Goal: Navigation & Orientation: Find specific page/section

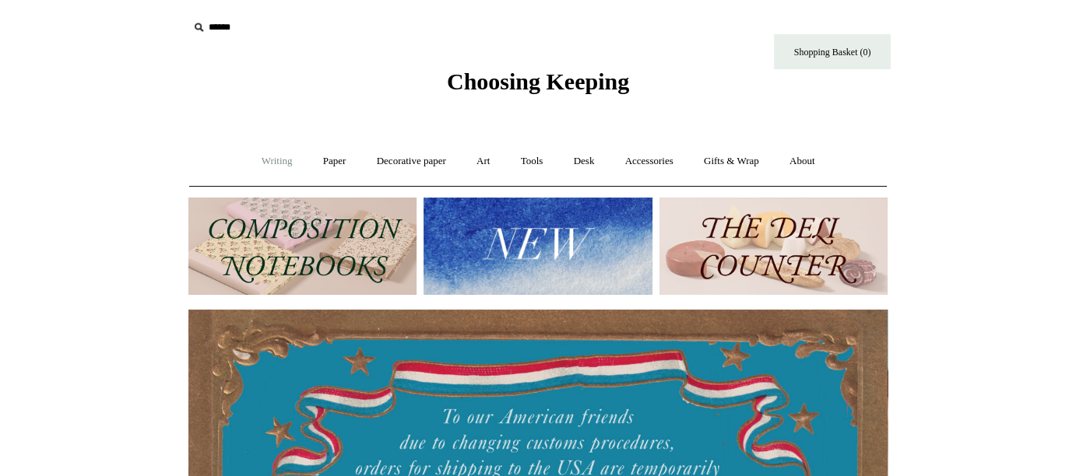
click at [259, 160] on link "Writing +" at bounding box center [277, 161] width 59 height 41
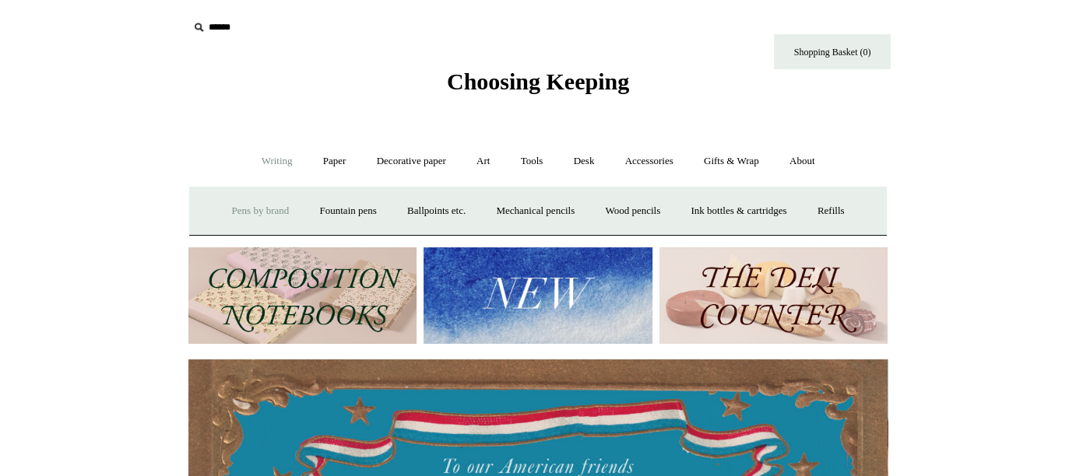
click at [272, 209] on link "Pens by brand +" at bounding box center [261, 211] width 86 height 41
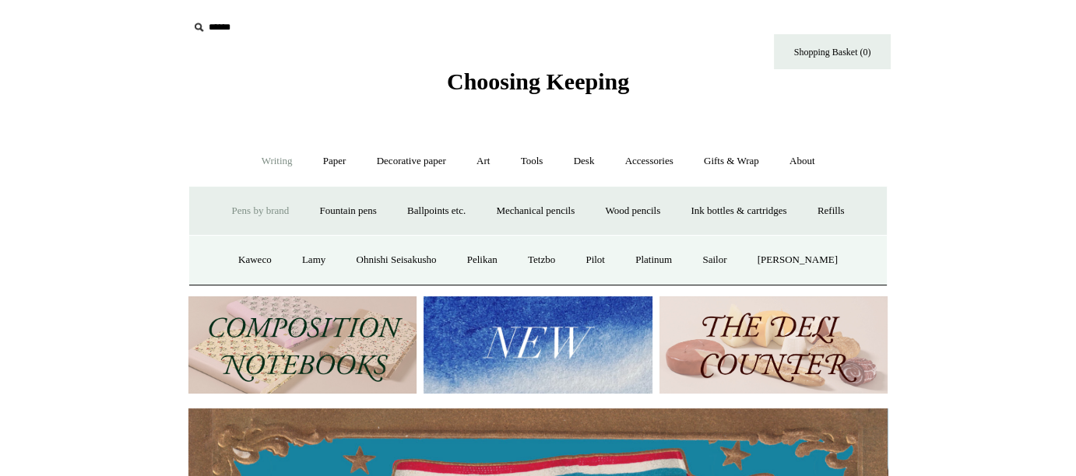
click at [272, 209] on link "Pens by brand -" at bounding box center [261, 211] width 86 height 41
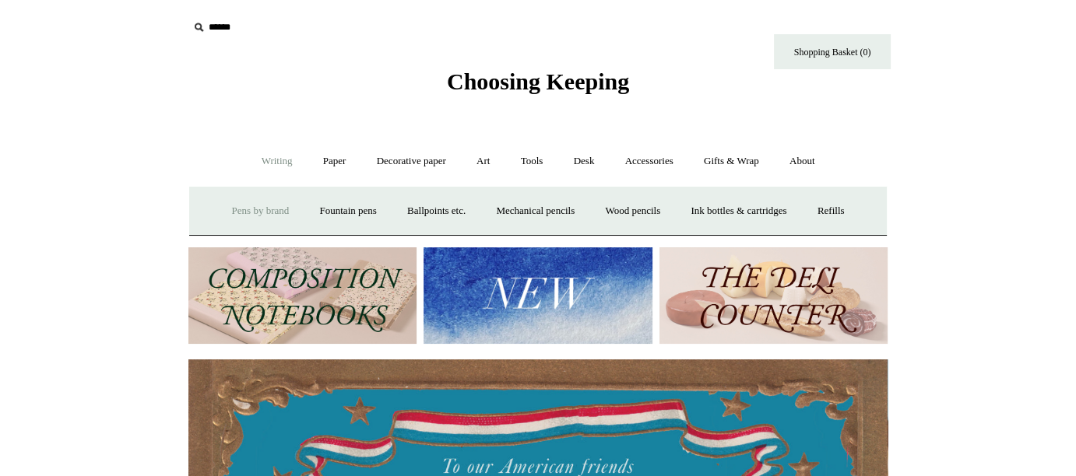
click at [265, 207] on link "Pens by brand +" at bounding box center [261, 211] width 86 height 41
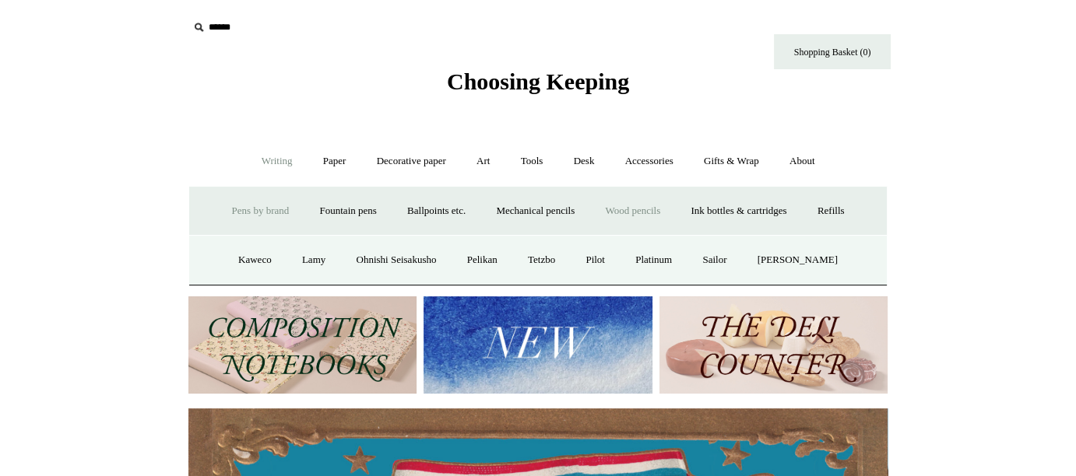
click at [674, 213] on link "Wood pencils +" at bounding box center [632, 211] width 83 height 41
click at [265, 221] on link "Pens by brand +" at bounding box center [261, 211] width 86 height 41
click at [248, 281] on link "Kaweco" at bounding box center [254, 260] width 61 height 41
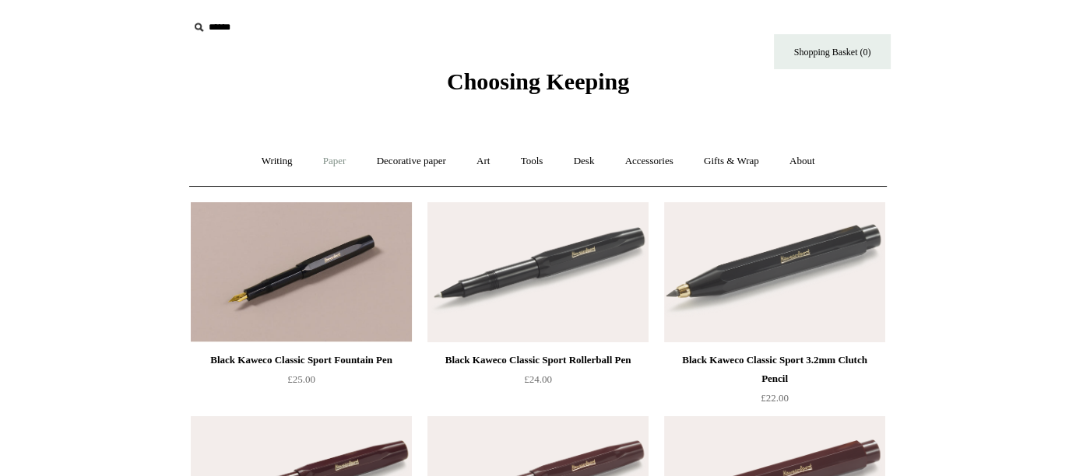
click at [309, 161] on link "Paper +" at bounding box center [334, 161] width 51 height 41
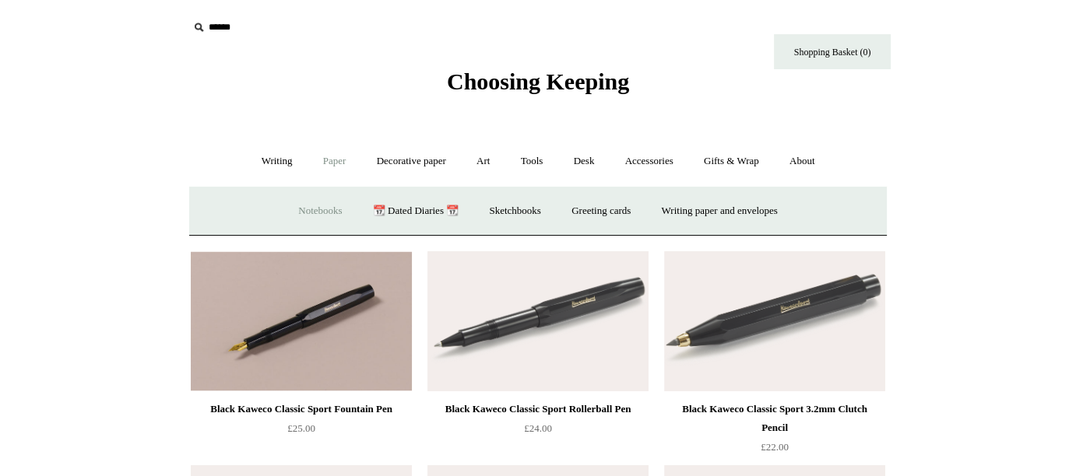
click at [307, 213] on link "Notebooks +" at bounding box center [320, 211] width 72 height 41
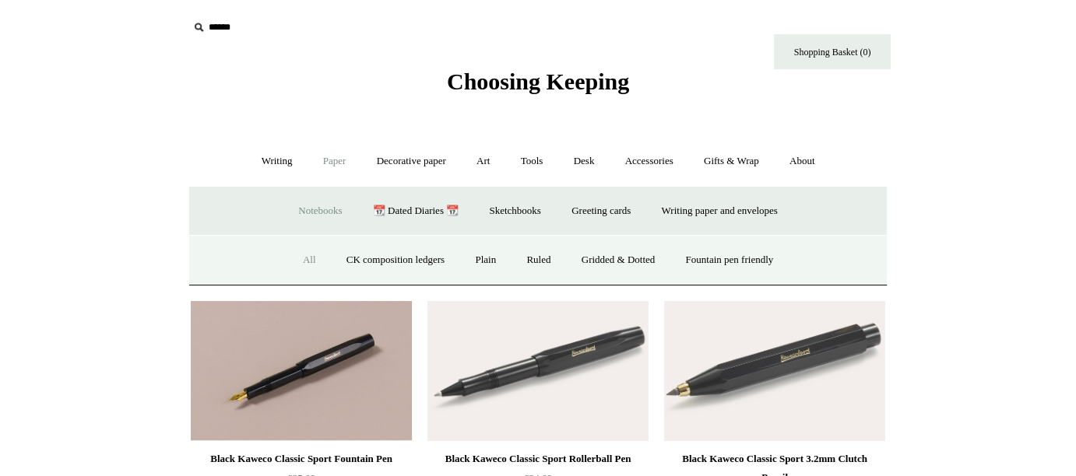
click at [289, 255] on link "All" at bounding box center [309, 260] width 41 height 41
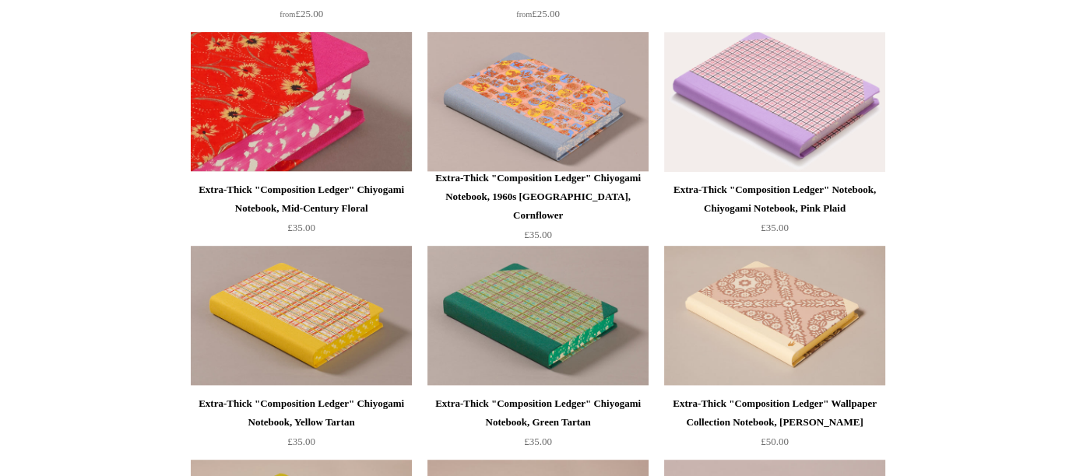
scroll to position [707, 0]
